Goal: Task Accomplishment & Management: Use online tool/utility

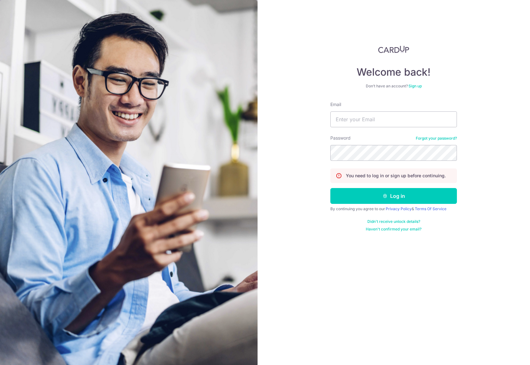
type input "[PERSON_NAME][EMAIL_ADDRESS][DOMAIN_NAME]"
click at [400, 189] on button "Log in" at bounding box center [394, 196] width 127 height 16
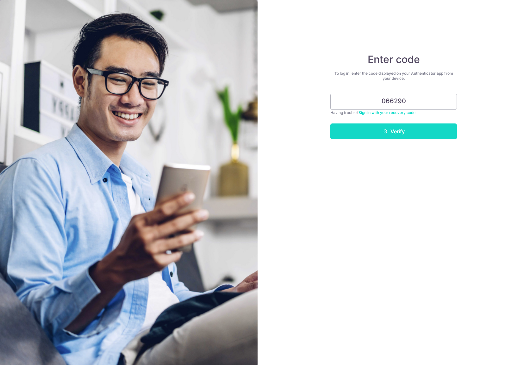
type input "066290"
click at [407, 134] on button "Verify" at bounding box center [394, 131] width 127 height 16
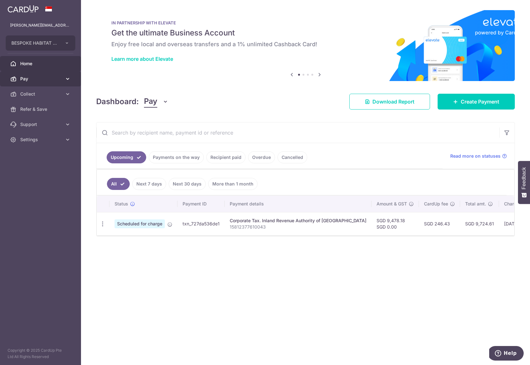
click at [58, 78] on span "Pay" at bounding box center [41, 79] width 42 height 6
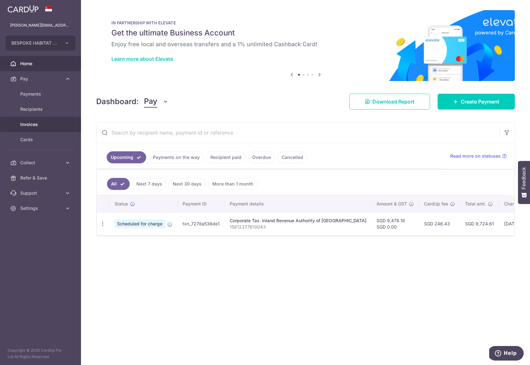
click at [37, 126] on span "Invoices" at bounding box center [41, 124] width 42 height 6
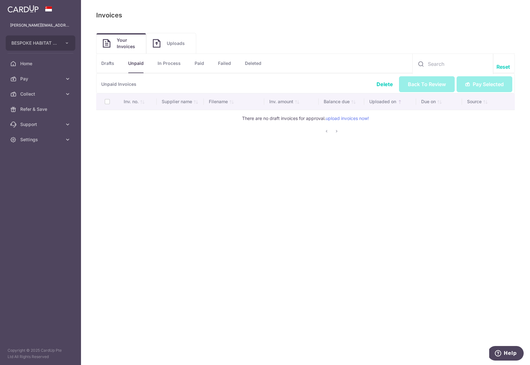
click at [161, 44] on link "Uploads" at bounding box center [171, 43] width 49 height 20
